Goal: Task Accomplishment & Management: Use online tool/utility

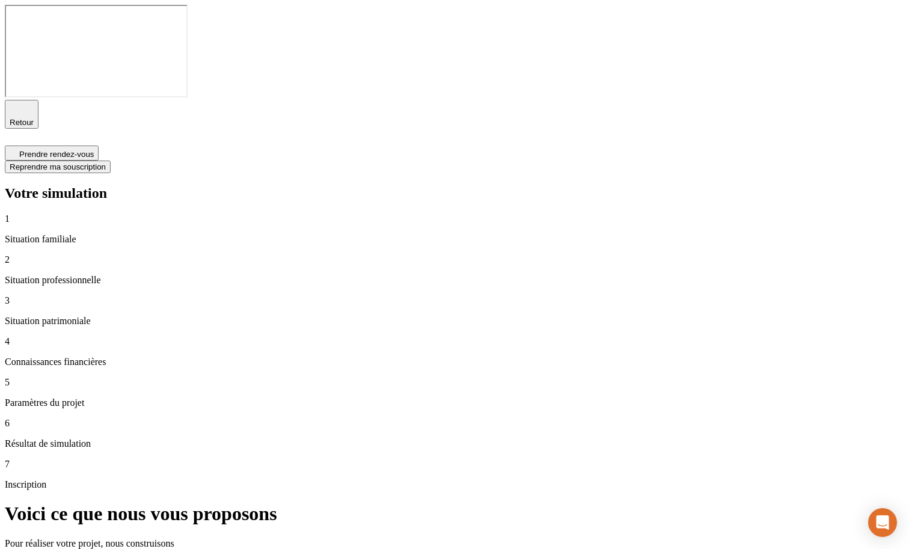
click at [72, 398] on p "Paramètres du projet" at bounding box center [455, 403] width 900 height 11
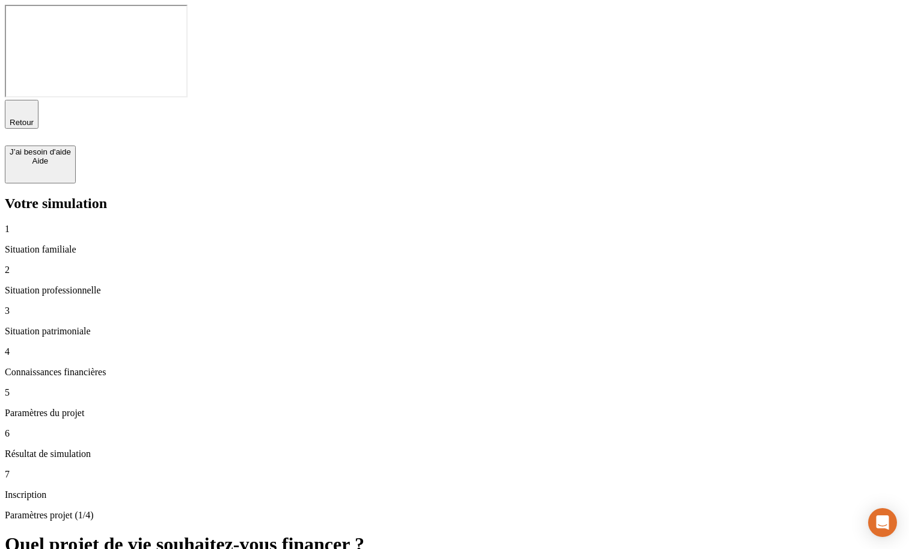
click at [137, 346] on div "4 Connaissances financières" at bounding box center [455, 361] width 900 height 31
type input "65"
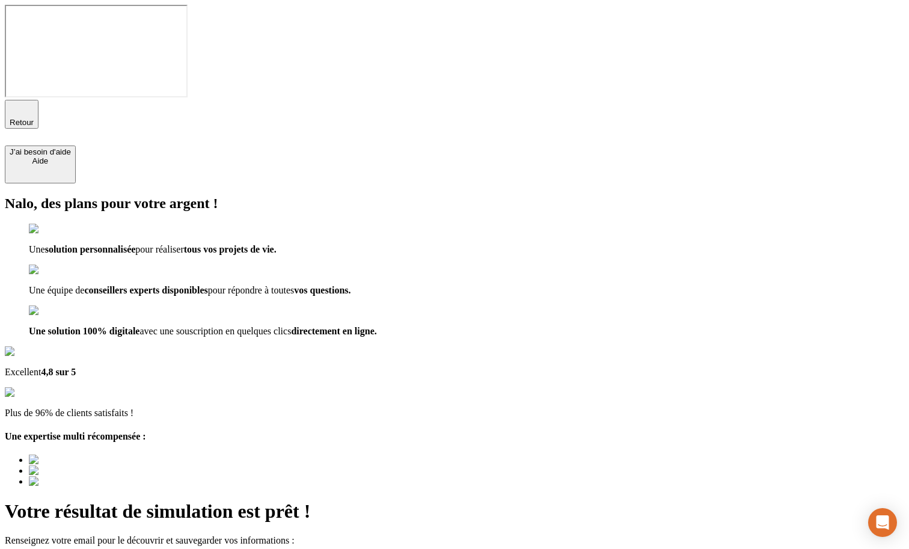
type input "a"
type input "a@[DOMAIN_NAME]"
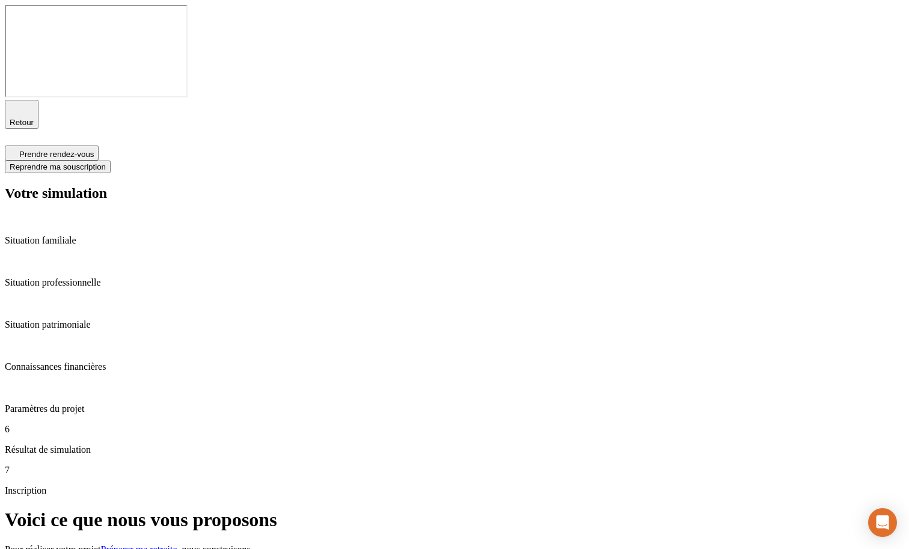
click at [106, 162] on span "Reprendre ma souscription" at bounding box center [58, 166] width 96 height 9
